Goal: Task Accomplishment & Management: Manage account settings

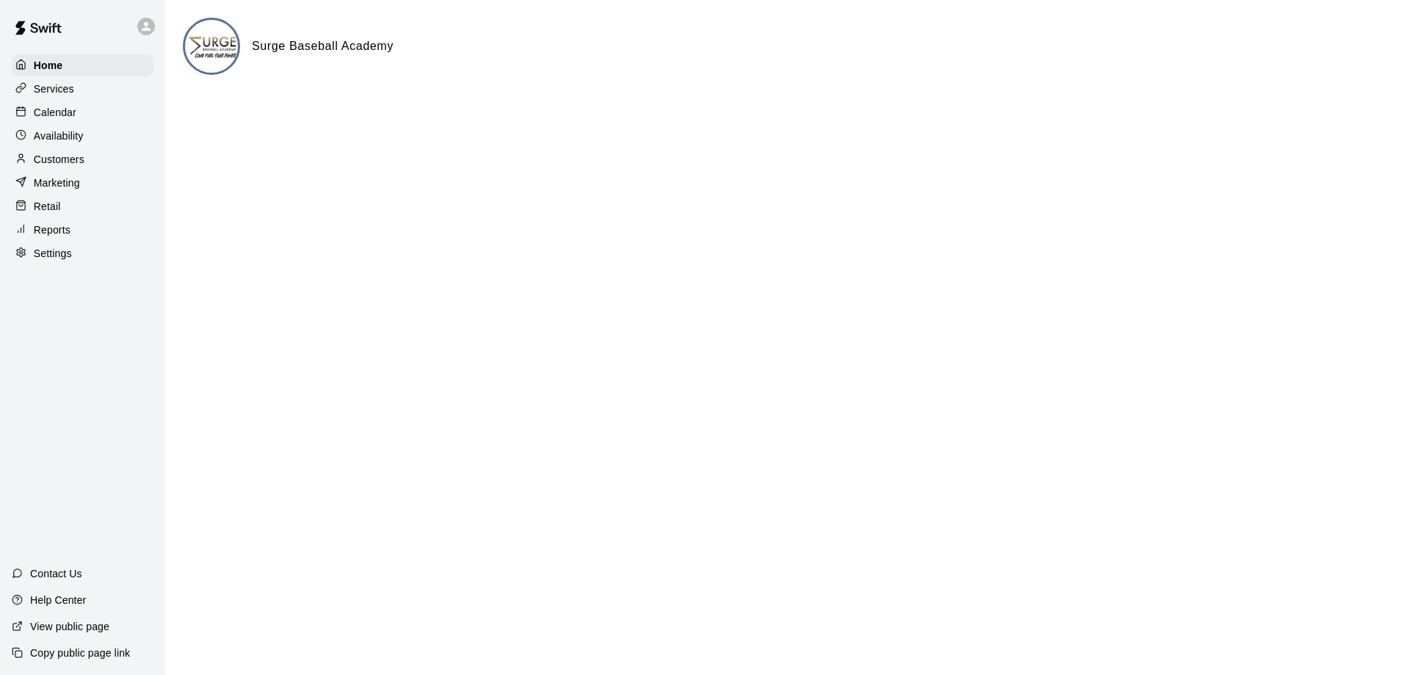
click at [62, 117] on p "Calendar" at bounding box center [55, 112] width 43 height 15
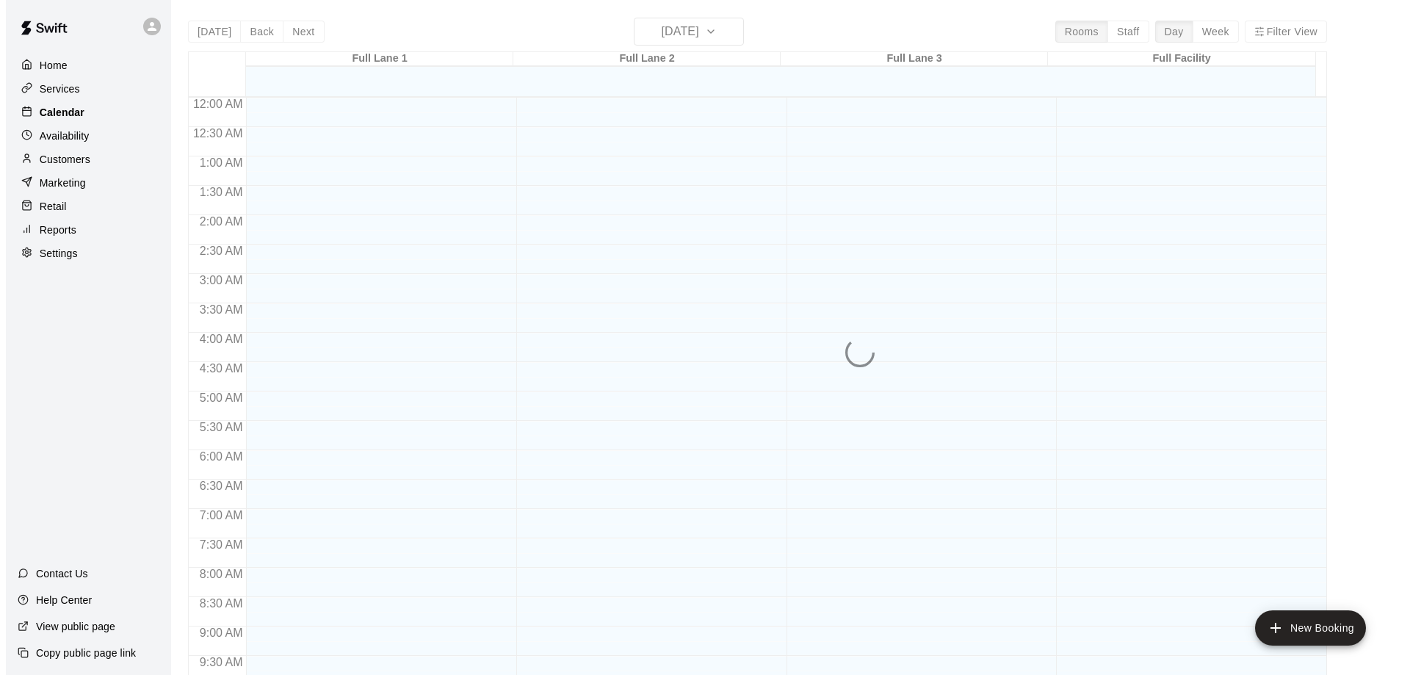
scroll to position [772, 0]
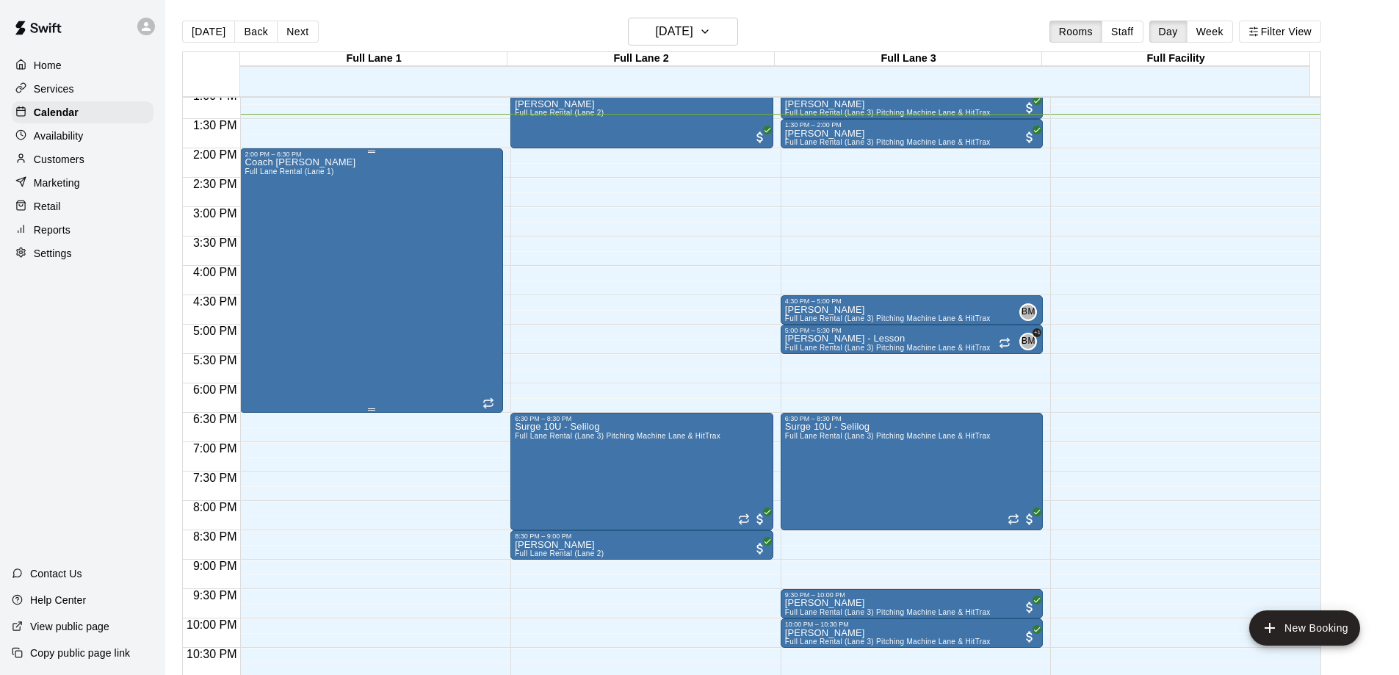
click at [346, 309] on div "Coach [PERSON_NAME] Full [PERSON_NAME] Rental (Lane 1)" at bounding box center [372, 495] width 254 height 675
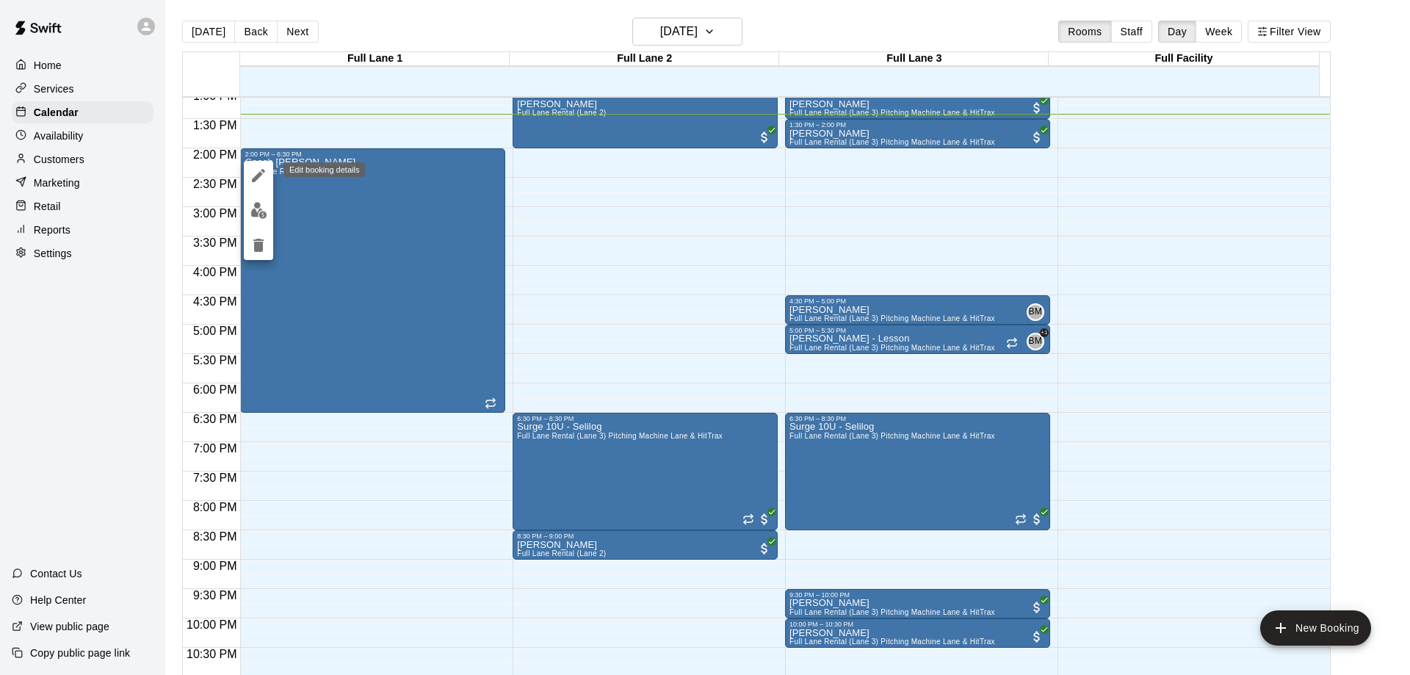
click at [258, 174] on icon "edit" at bounding box center [258, 175] width 13 height 13
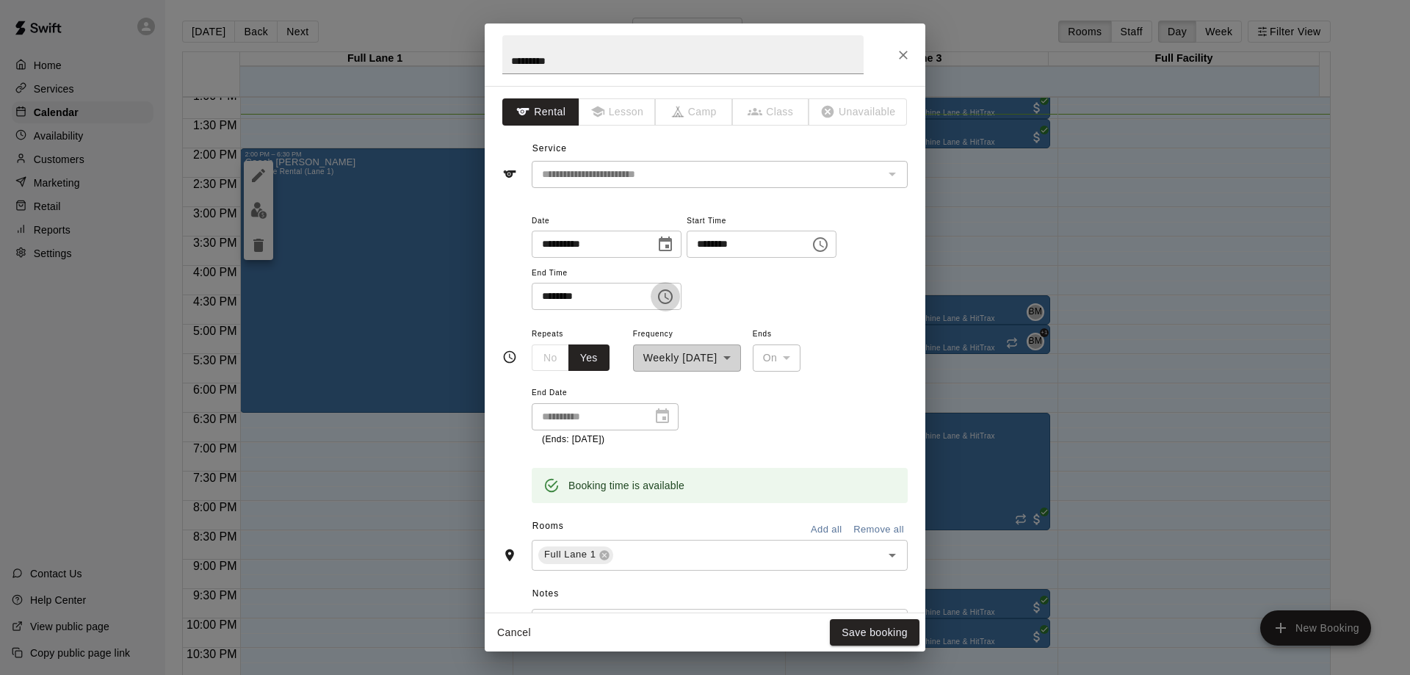
click at [669, 297] on icon "Choose time, selected time is 6:30 PM" at bounding box center [667, 296] width 4 height 7
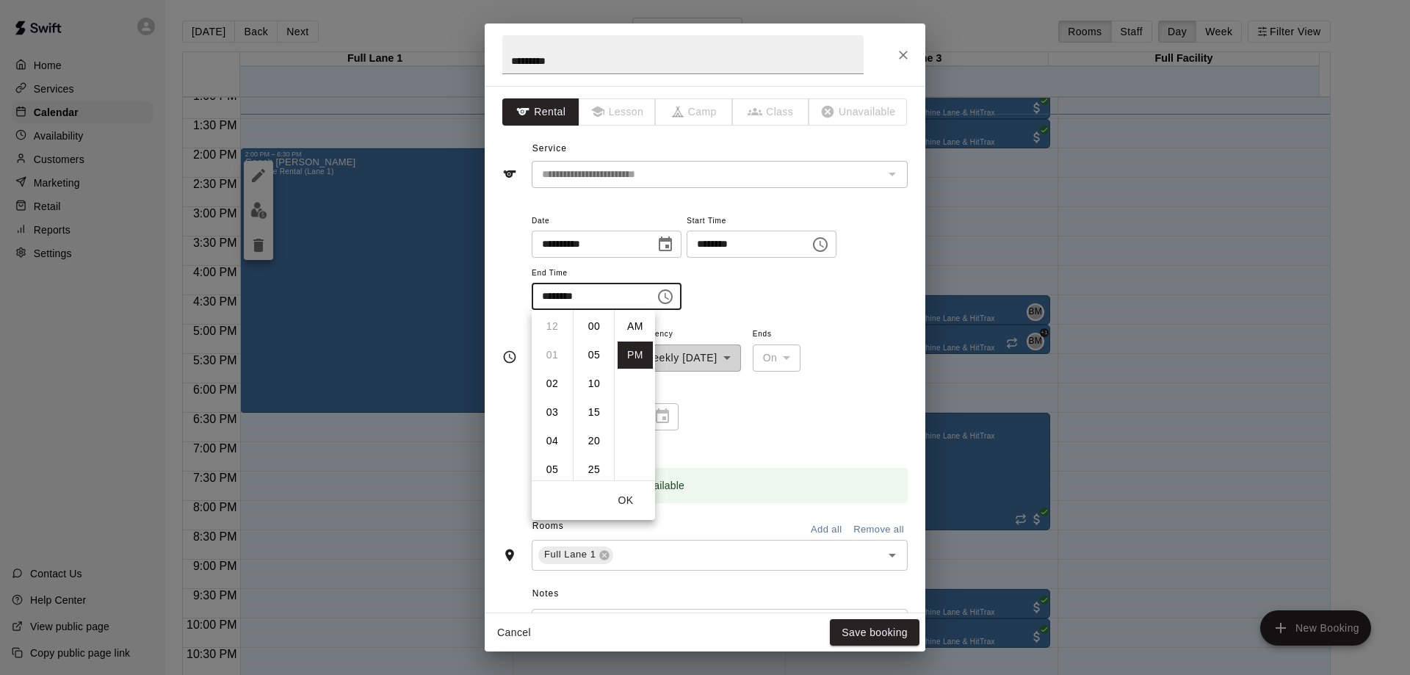
scroll to position [26, 0]
click at [554, 370] on li "05" at bounding box center [552, 371] width 35 height 27
type input "********"
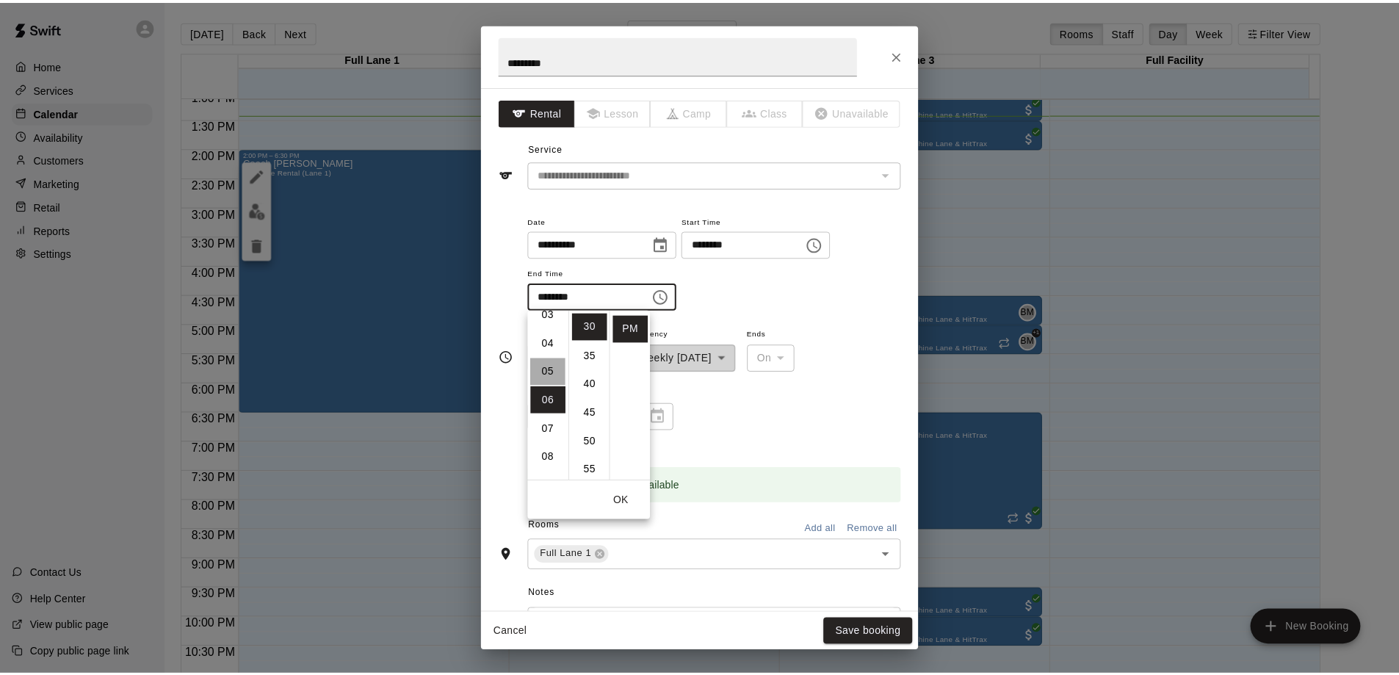
scroll to position [143, 0]
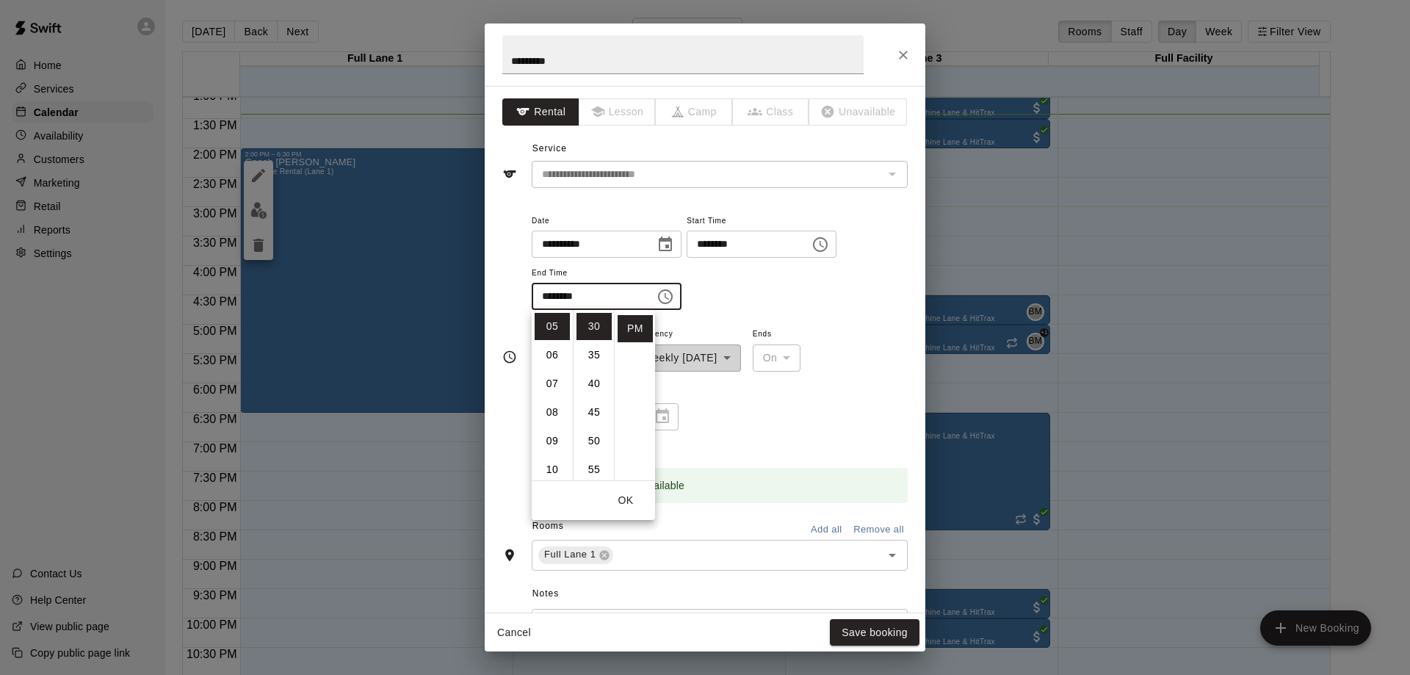
click at [626, 498] on button "OK" at bounding box center [625, 500] width 47 height 27
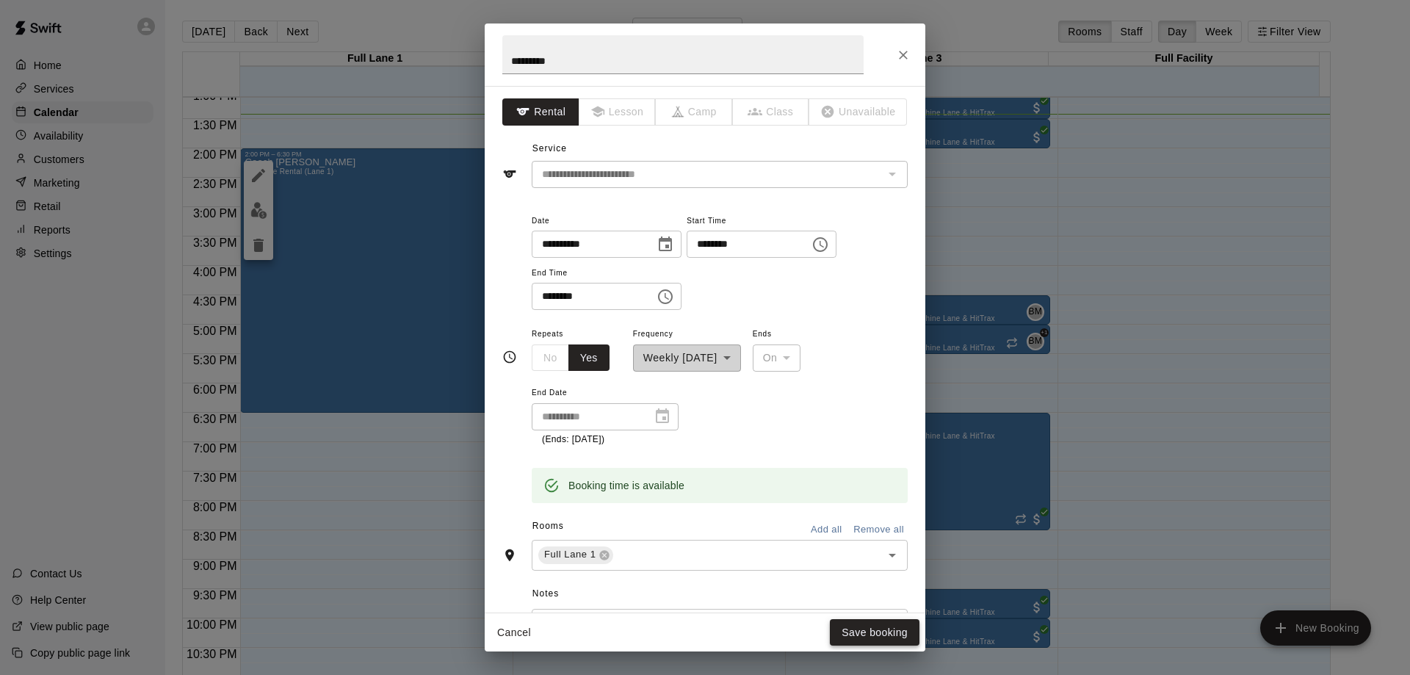
click at [879, 632] on button "Save booking" at bounding box center [875, 632] width 90 height 27
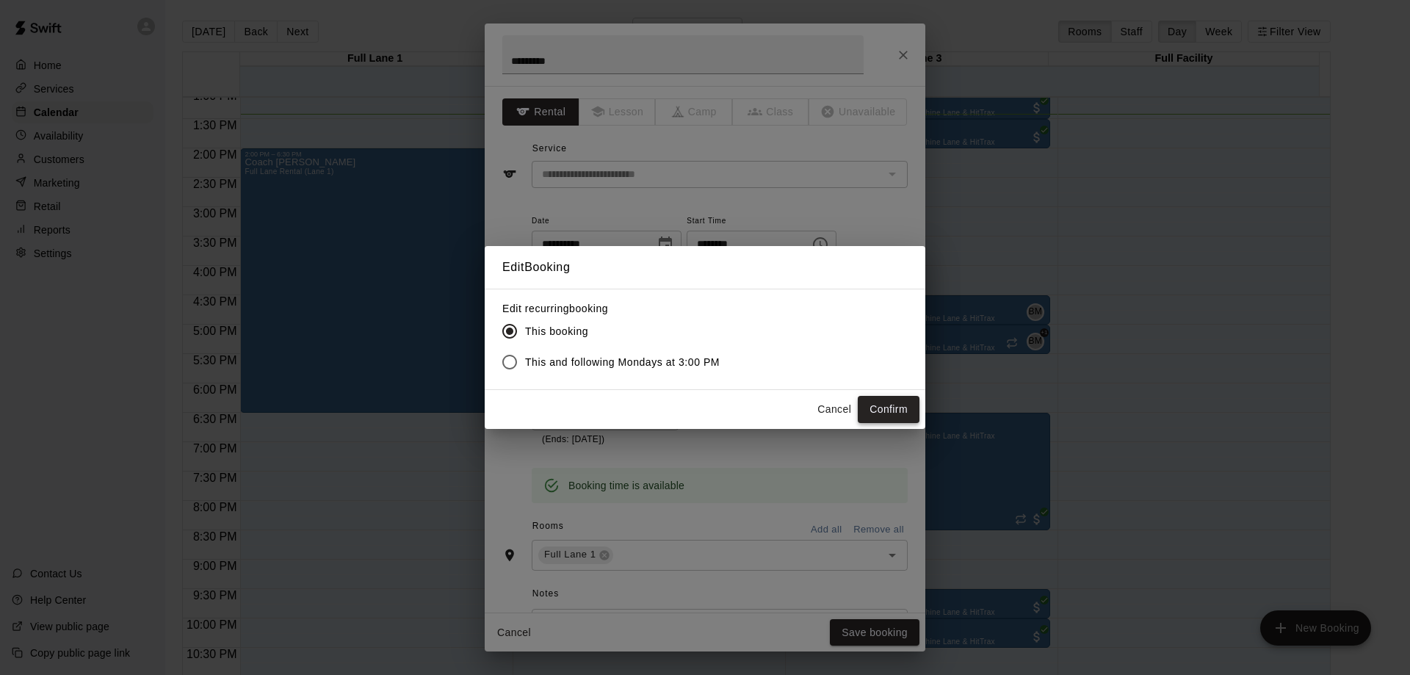
click at [881, 411] on button "Confirm" at bounding box center [889, 409] width 62 height 27
